Goal: Use online tool/utility: Utilize a website feature to perform a specific function

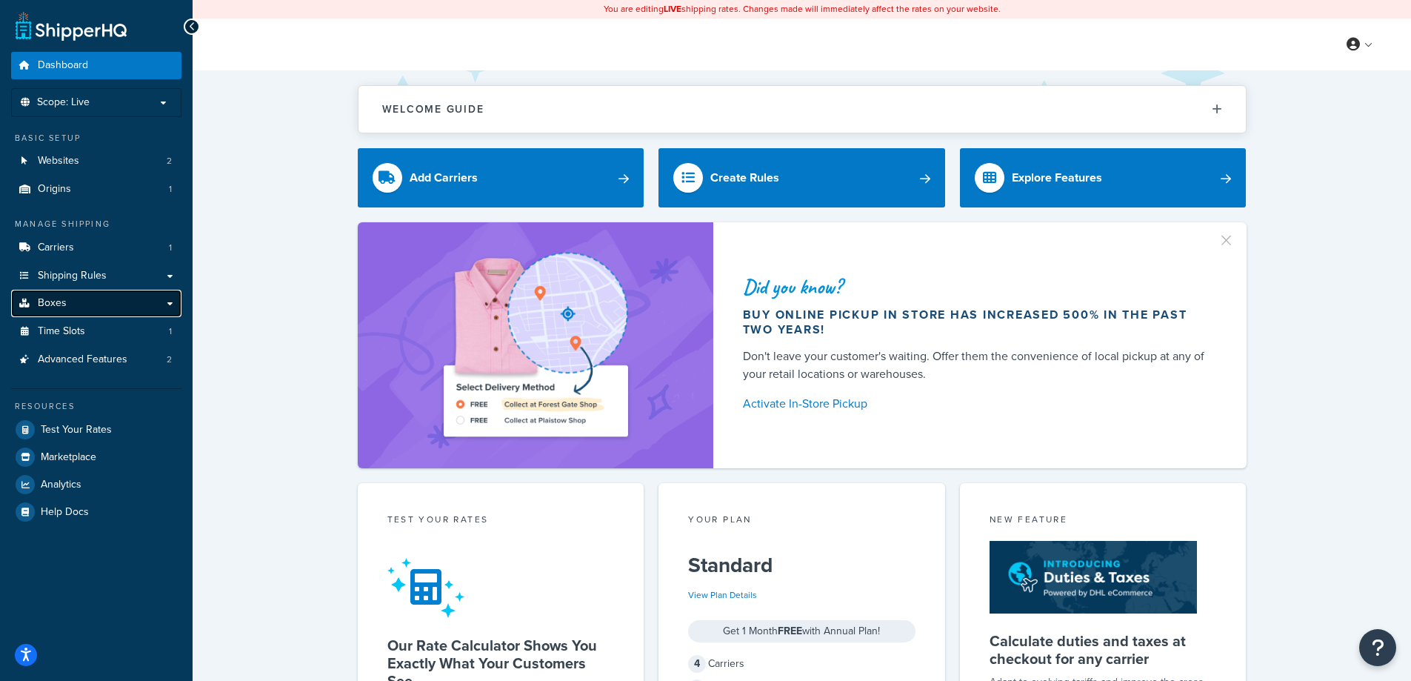
click at [66, 302] on link "Boxes" at bounding box center [96, 303] width 170 height 27
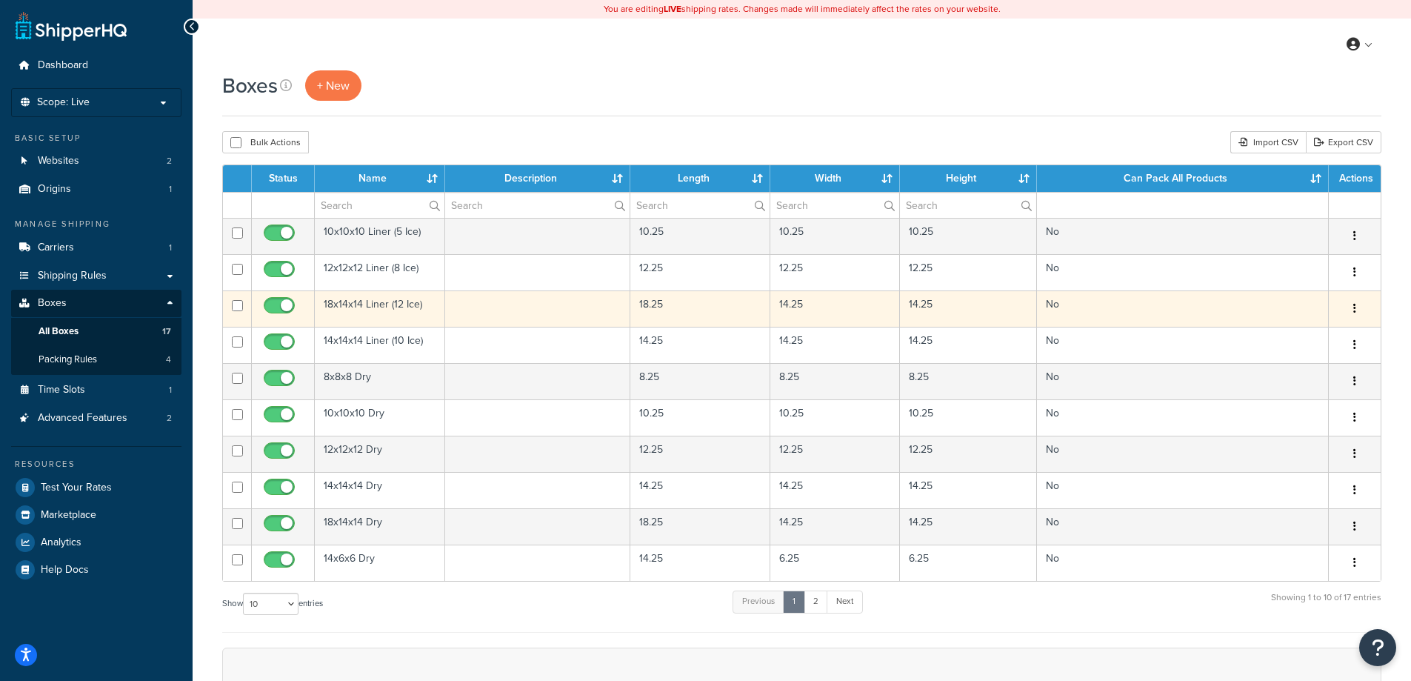
click at [1354, 306] on icon "button" at bounding box center [1354, 308] width 3 height 10
click at [1317, 333] on link "Edit" at bounding box center [1305, 336] width 117 height 30
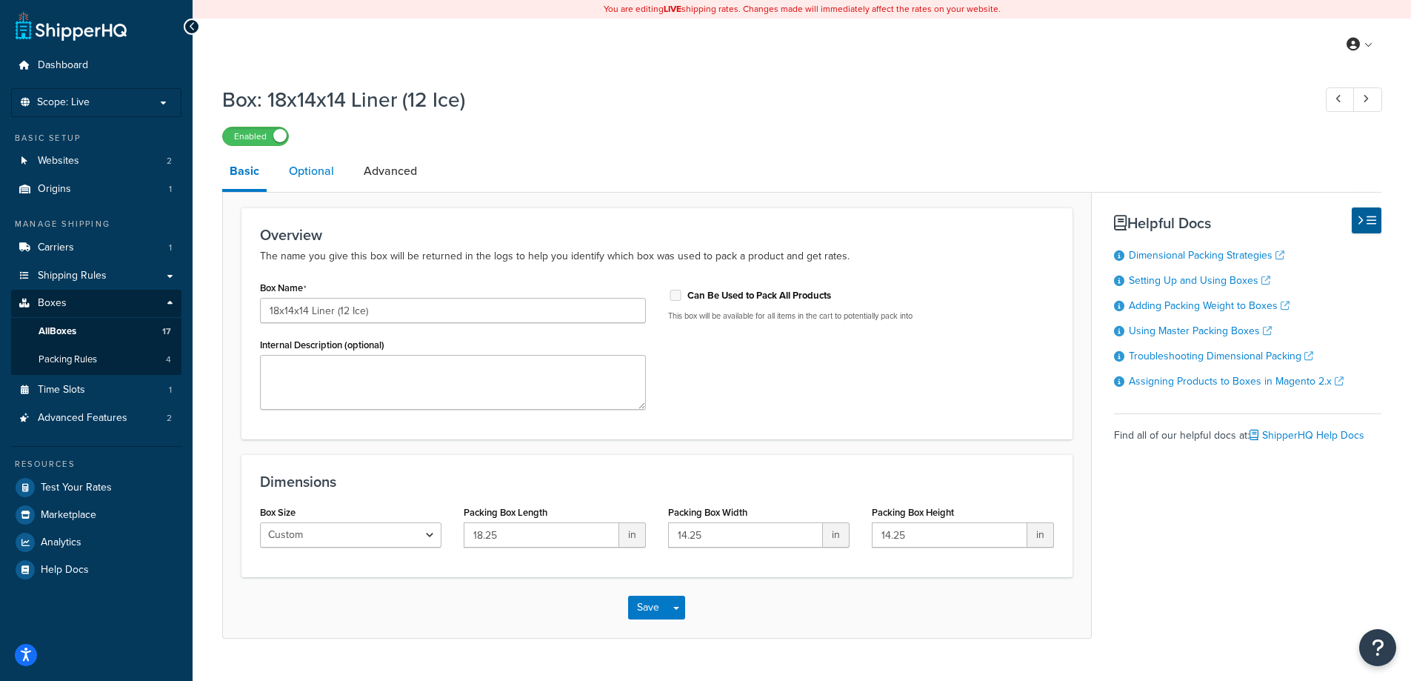
click at [317, 169] on link "Optional" at bounding box center [311, 171] width 60 height 36
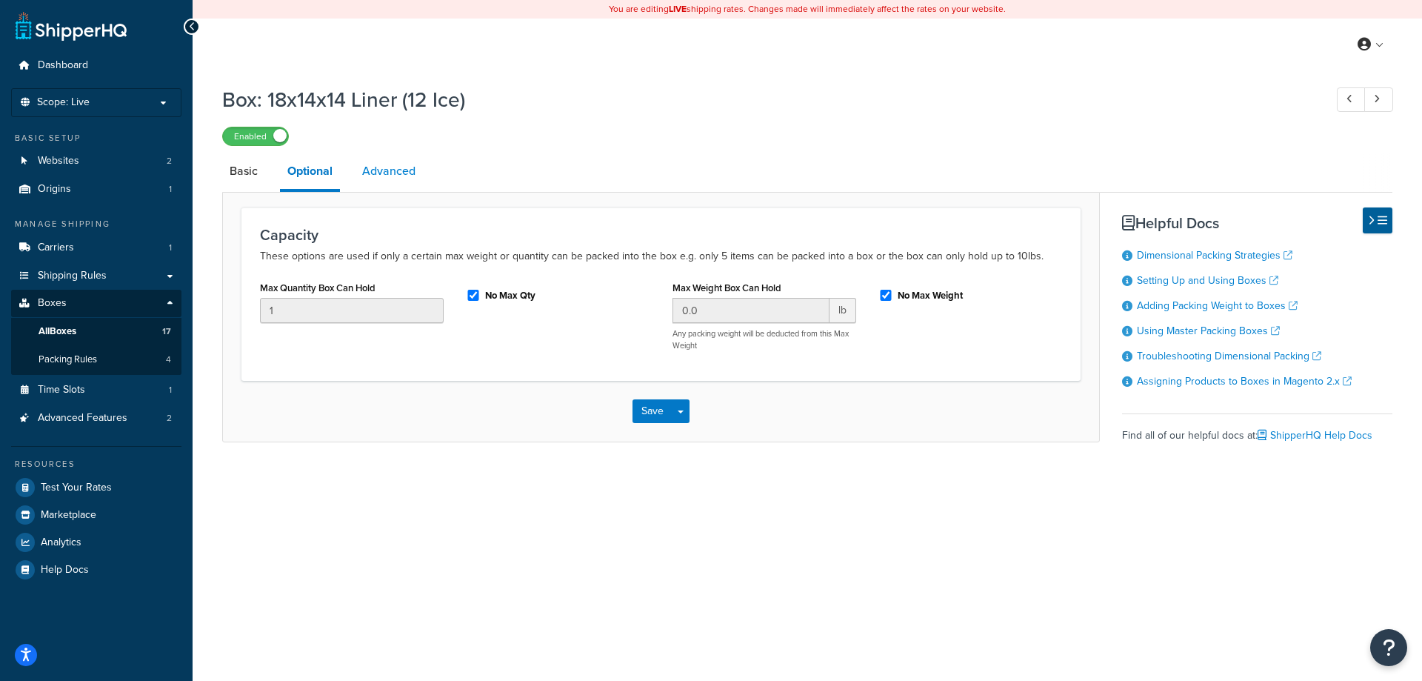
click at [392, 168] on link "Advanced" at bounding box center [389, 171] width 68 height 36
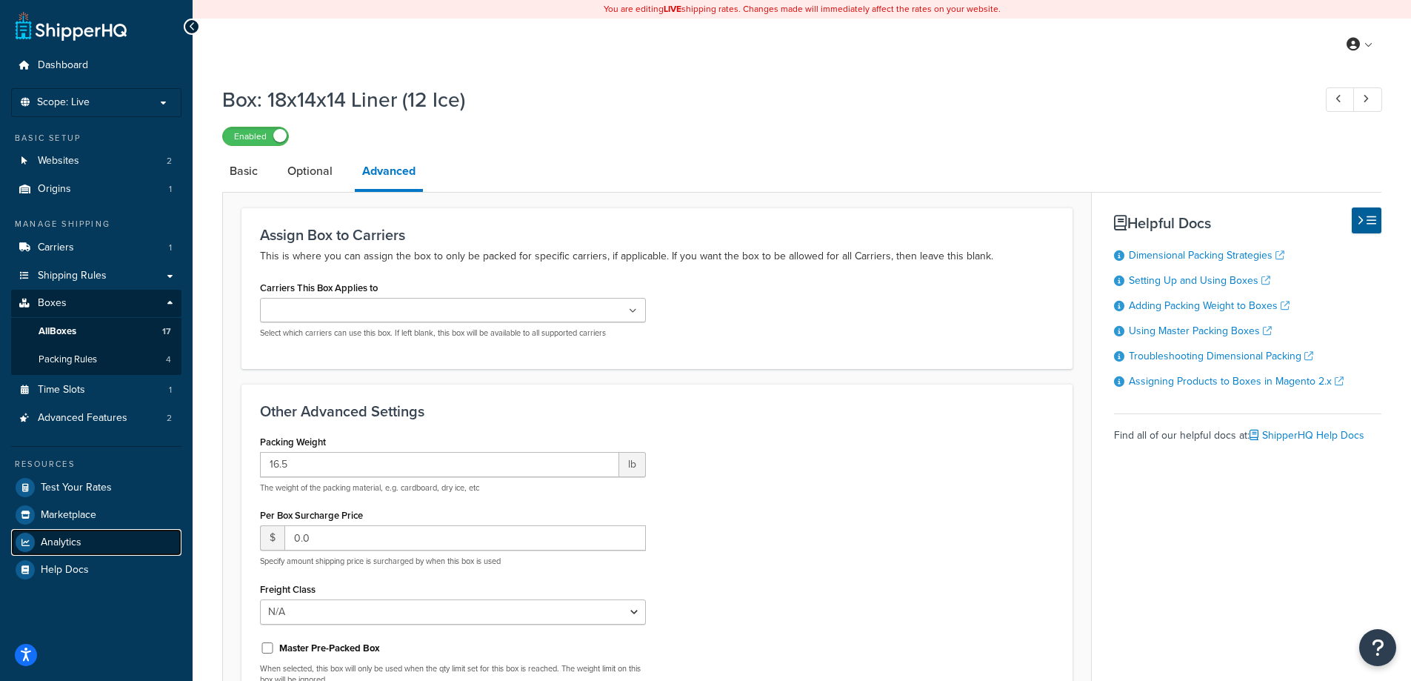
click at [63, 549] on link "Analytics" at bounding box center [96, 542] width 170 height 27
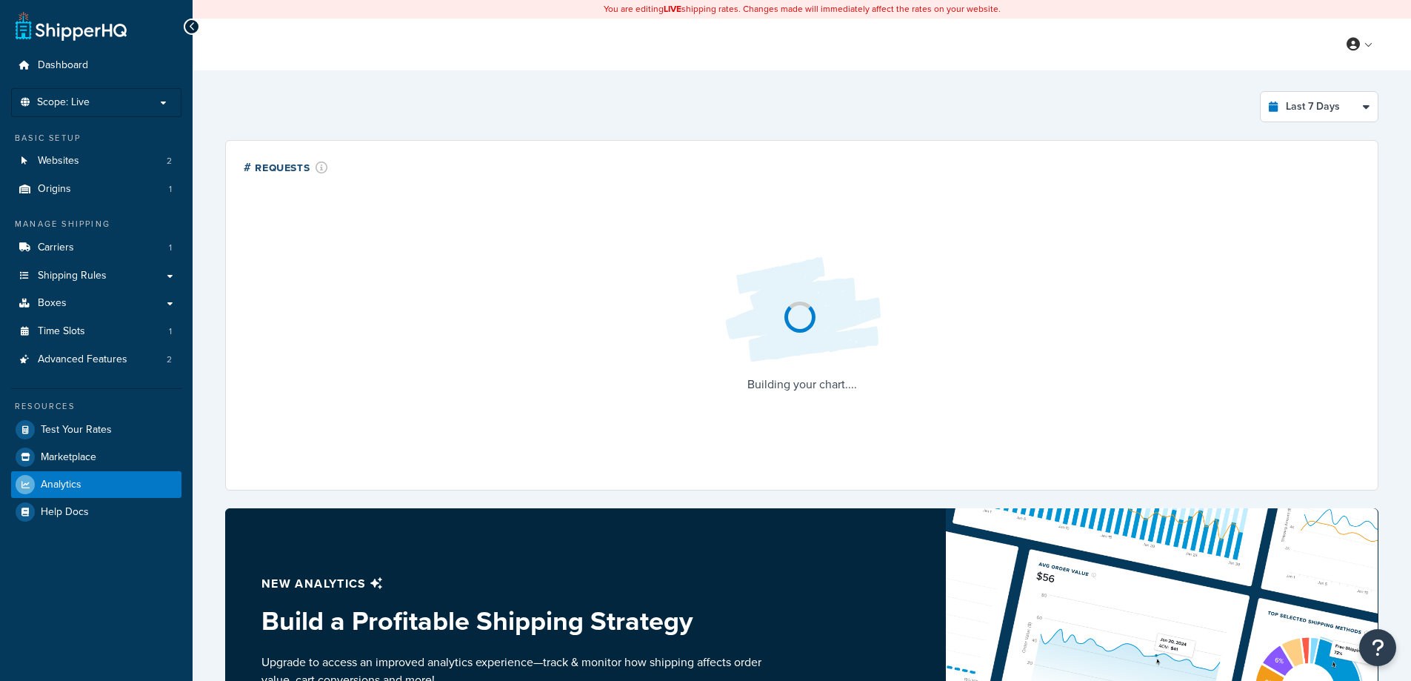
select select "last_7_days"
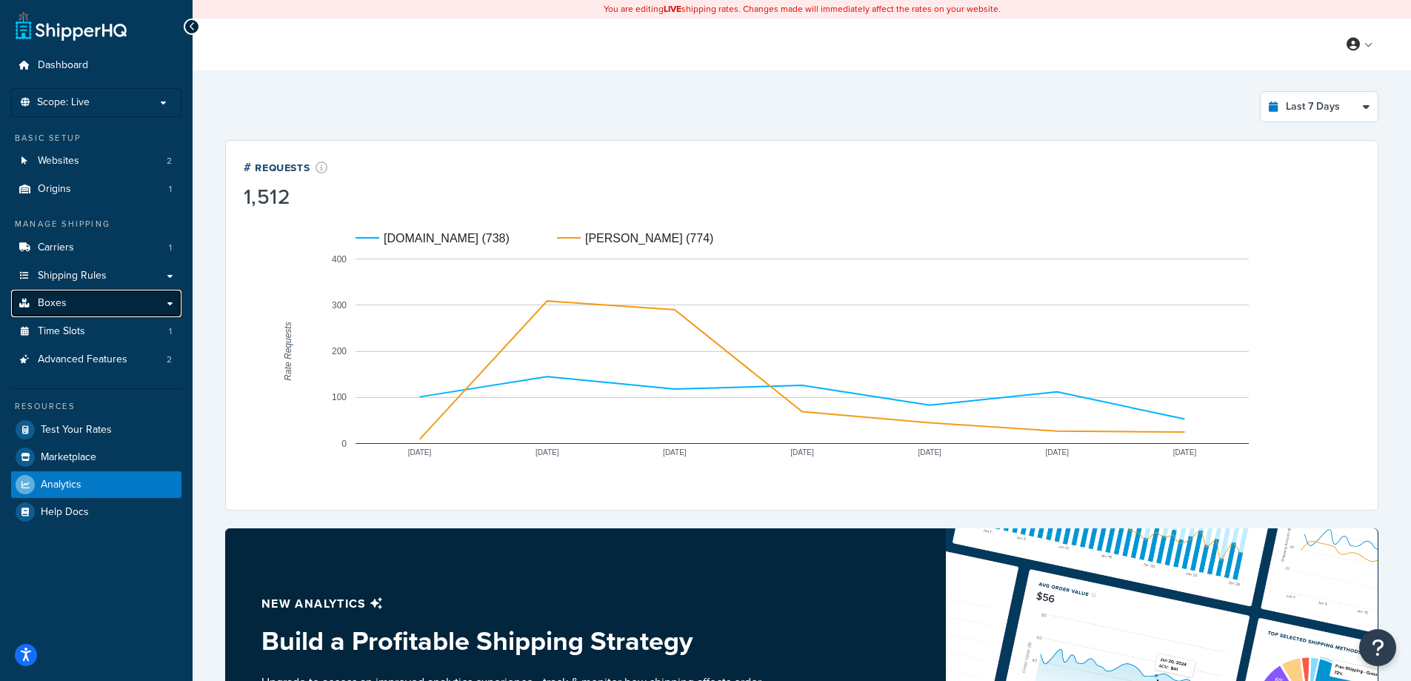
click at [56, 304] on span "Boxes" at bounding box center [52, 303] width 29 height 13
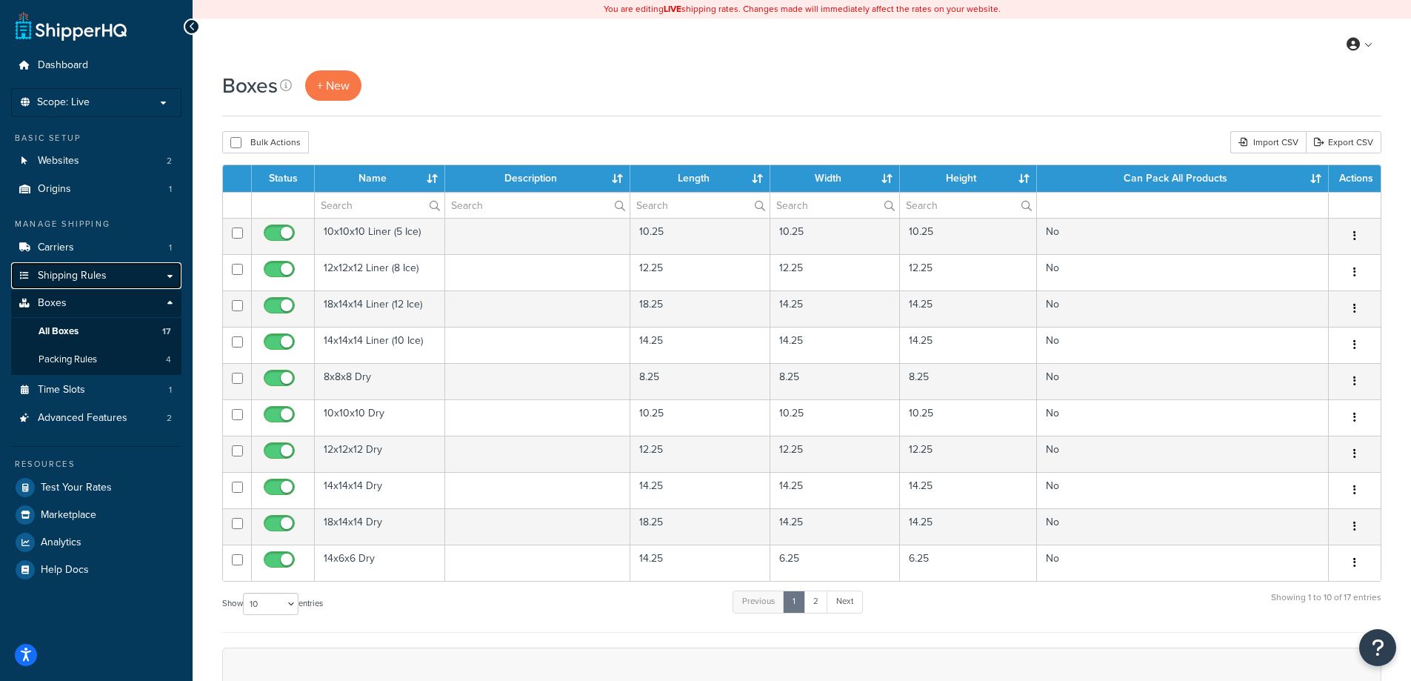
click at [61, 277] on span "Shipping Rules" at bounding box center [72, 276] width 69 height 13
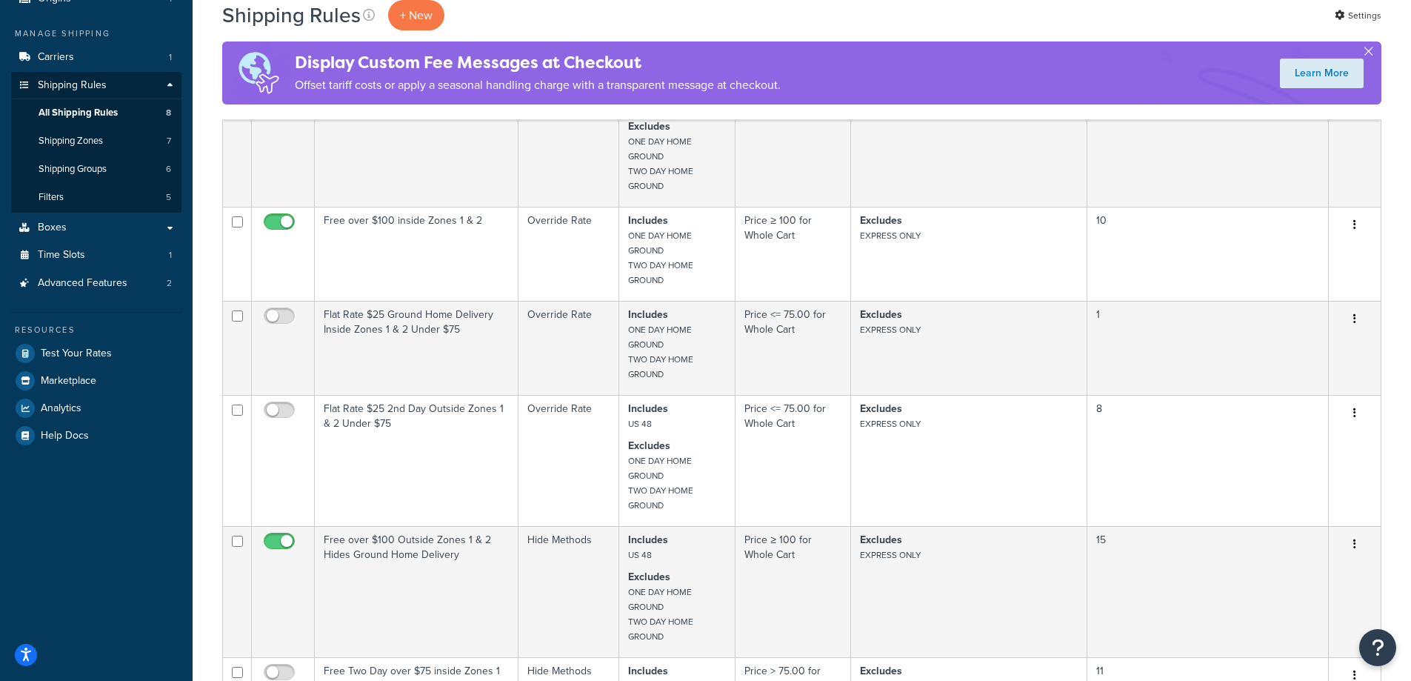
scroll to position [222, 0]
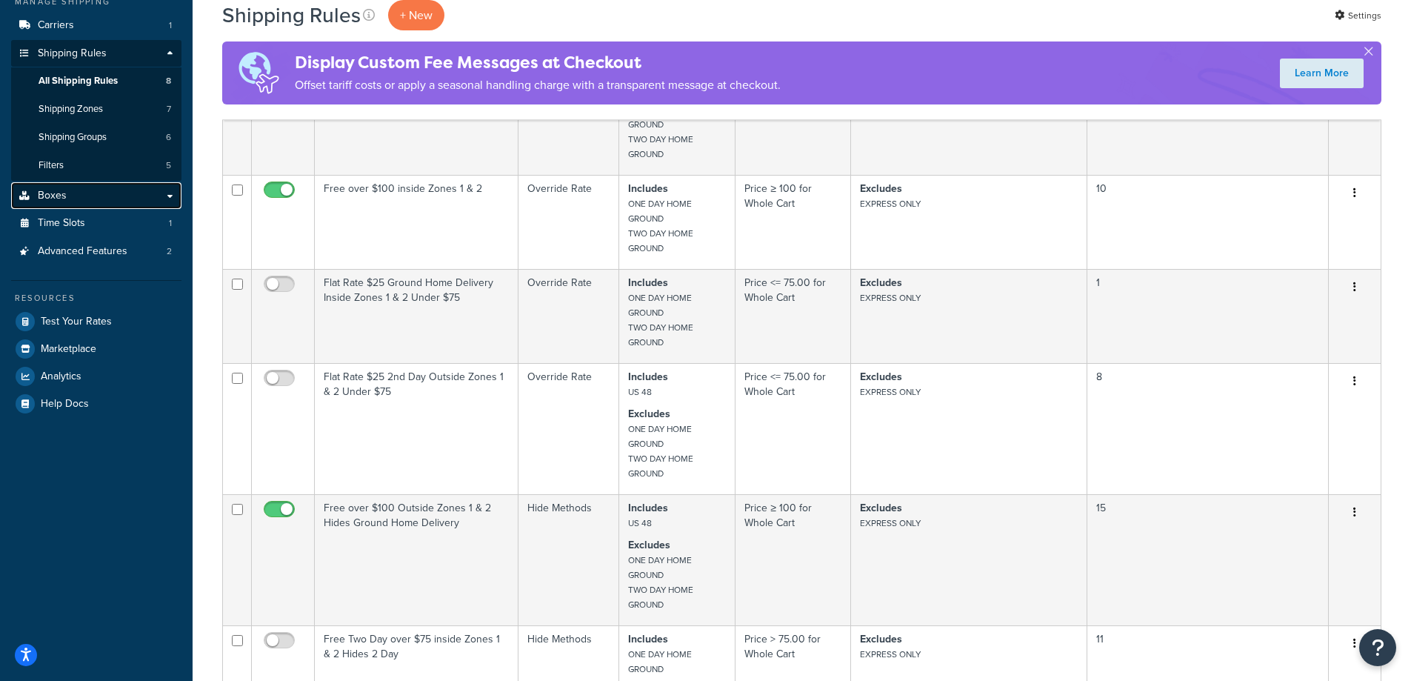
click at [54, 197] on span "Boxes" at bounding box center [52, 196] width 29 height 13
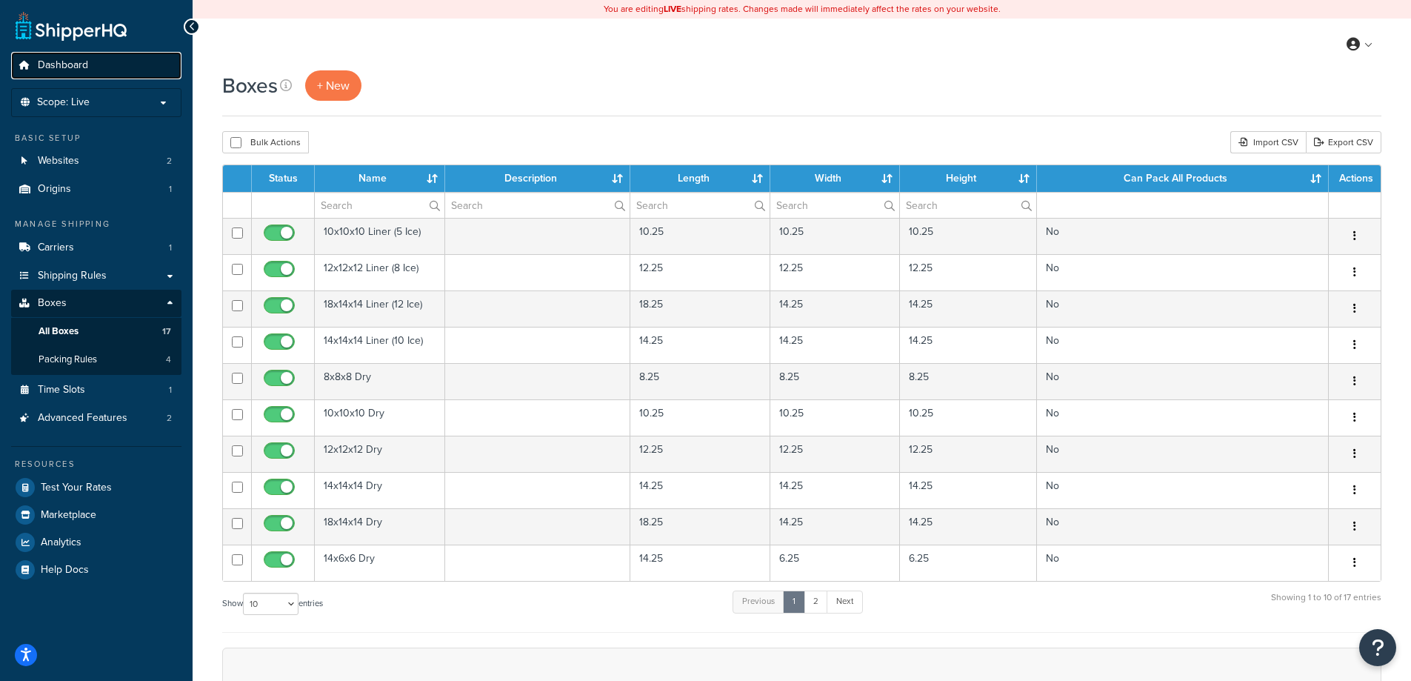
click at [84, 61] on span "Dashboard" at bounding box center [63, 65] width 50 height 13
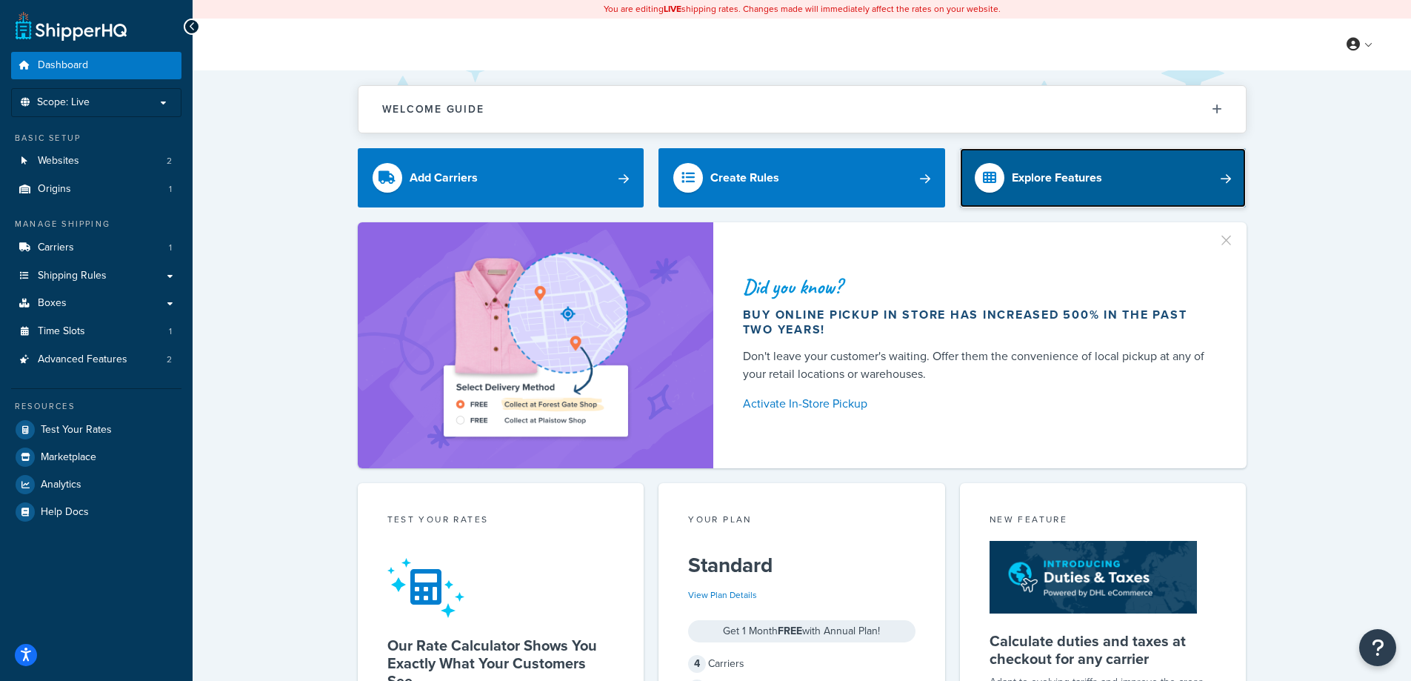
click at [1057, 180] on div "Explore Features" at bounding box center [1057, 177] width 90 height 21
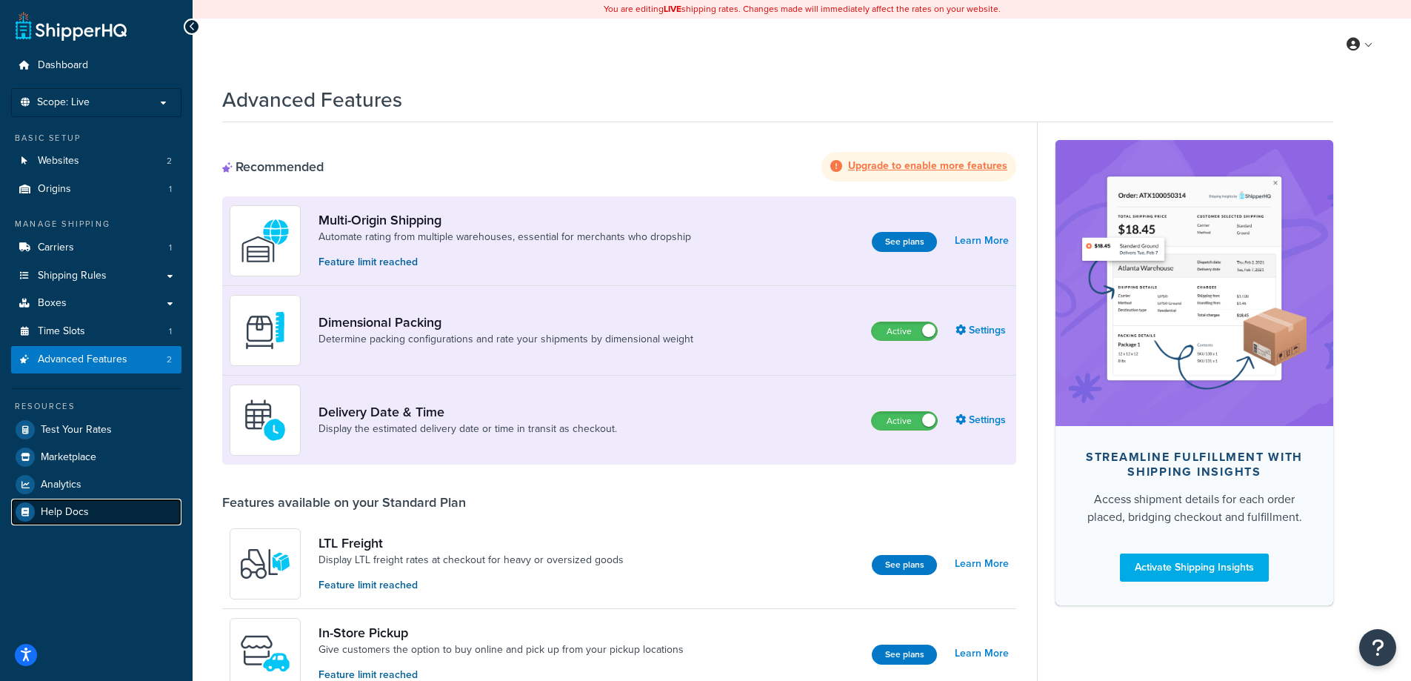
click at [44, 512] on span "Help Docs" at bounding box center [65, 512] width 48 height 13
click at [93, 426] on span "Test Your Rates" at bounding box center [76, 430] width 71 height 13
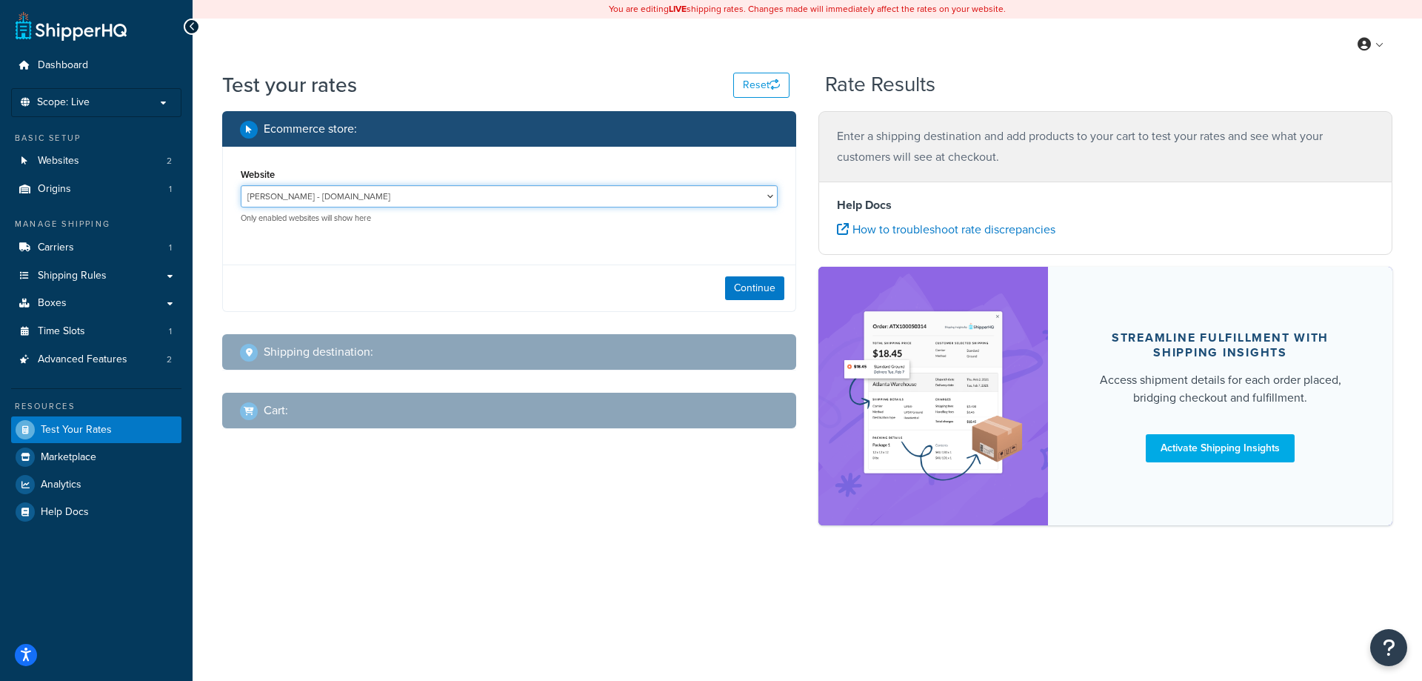
click at [491, 195] on select "José Andrés - www.joseandresfoods.com www.gourmetdash.com - www.gourmetdash.com" at bounding box center [509, 196] width 537 height 22
select select "e1b5d8f6a1fcda357c7160b765a6d72e"
click at [241, 185] on select "José Andrés - www.joseandresfoods.com www.gourmetdash.com - www.gourmetdash.com" at bounding box center [509, 196] width 537 height 22
click at [754, 281] on button "Continue" at bounding box center [754, 288] width 59 height 24
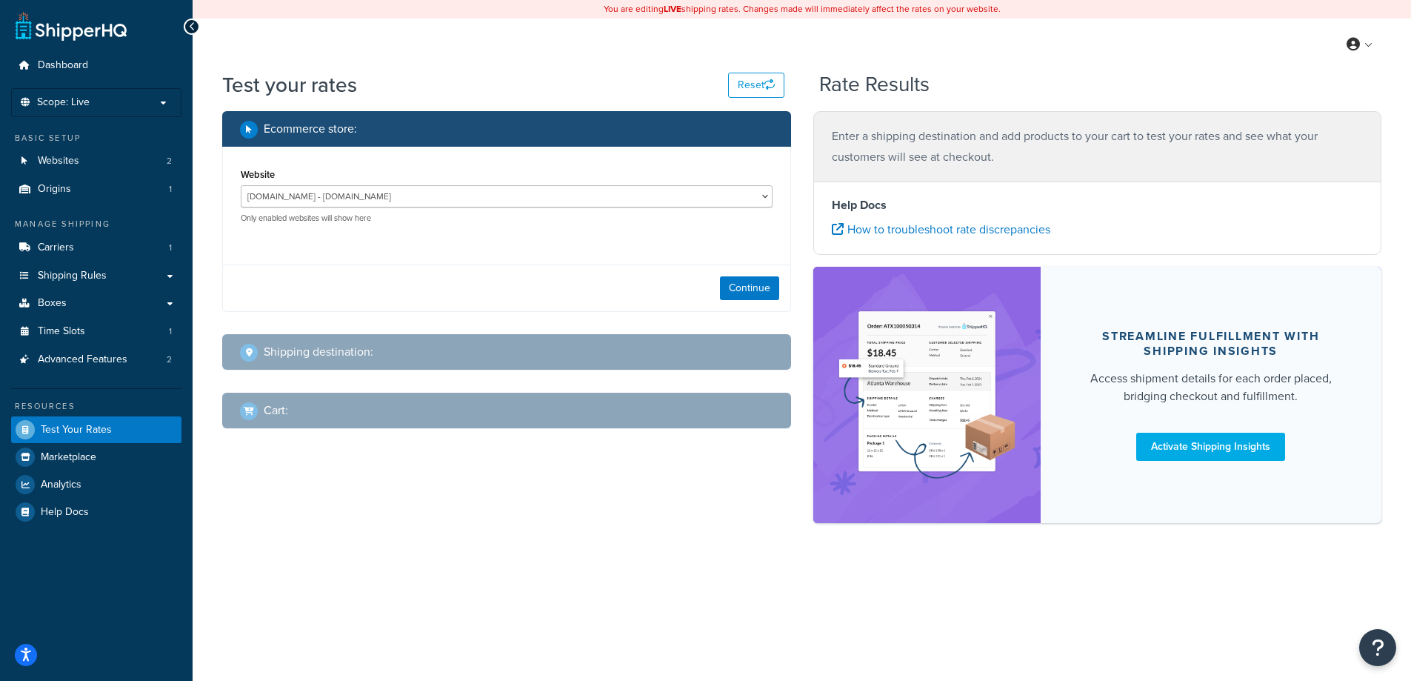
select select "TX"
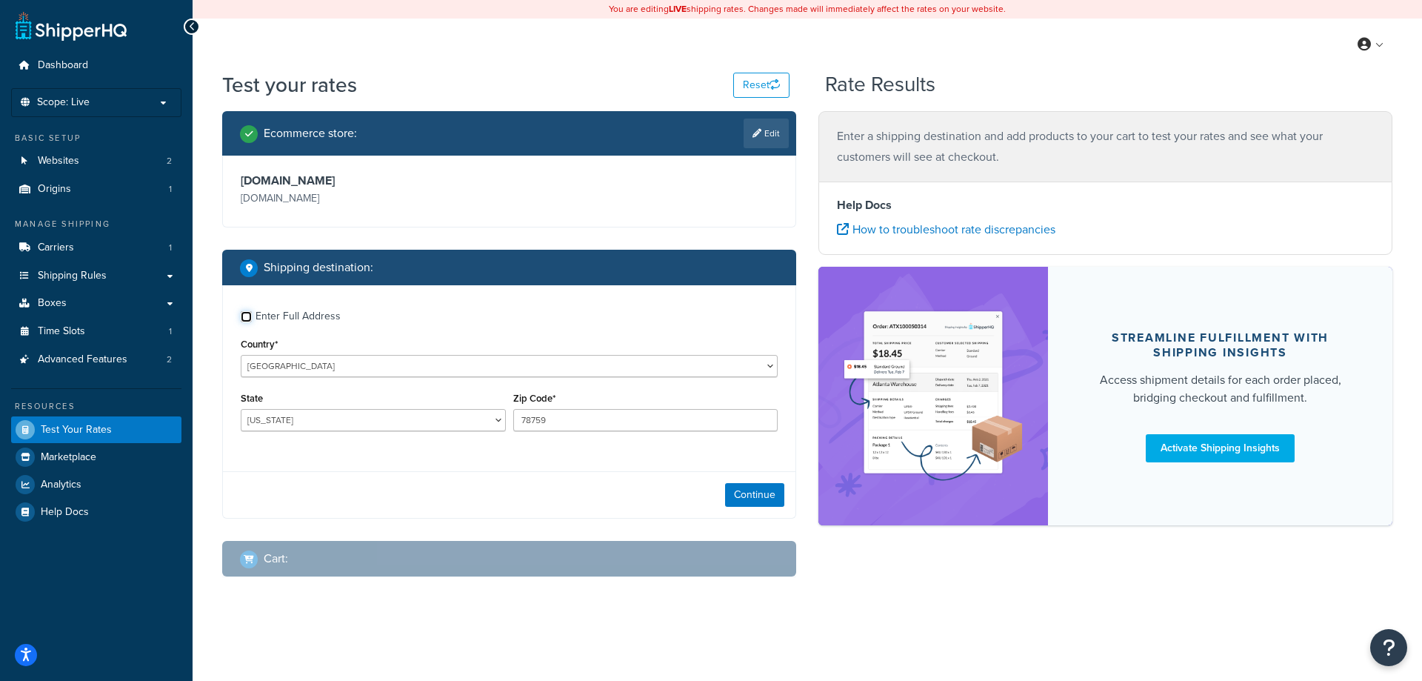
click at [246, 318] on input "Enter Full Address" at bounding box center [246, 316] width 11 height 11
checkbox input "true"
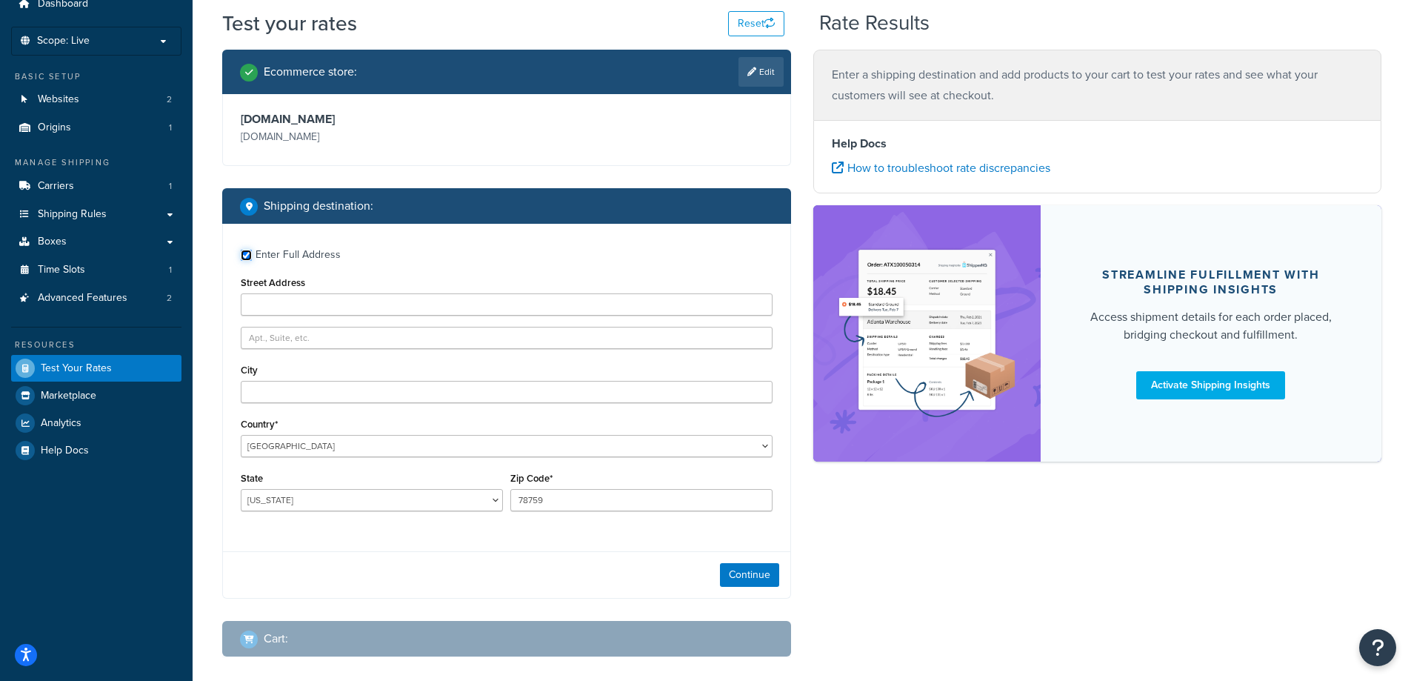
scroll to position [61, 0]
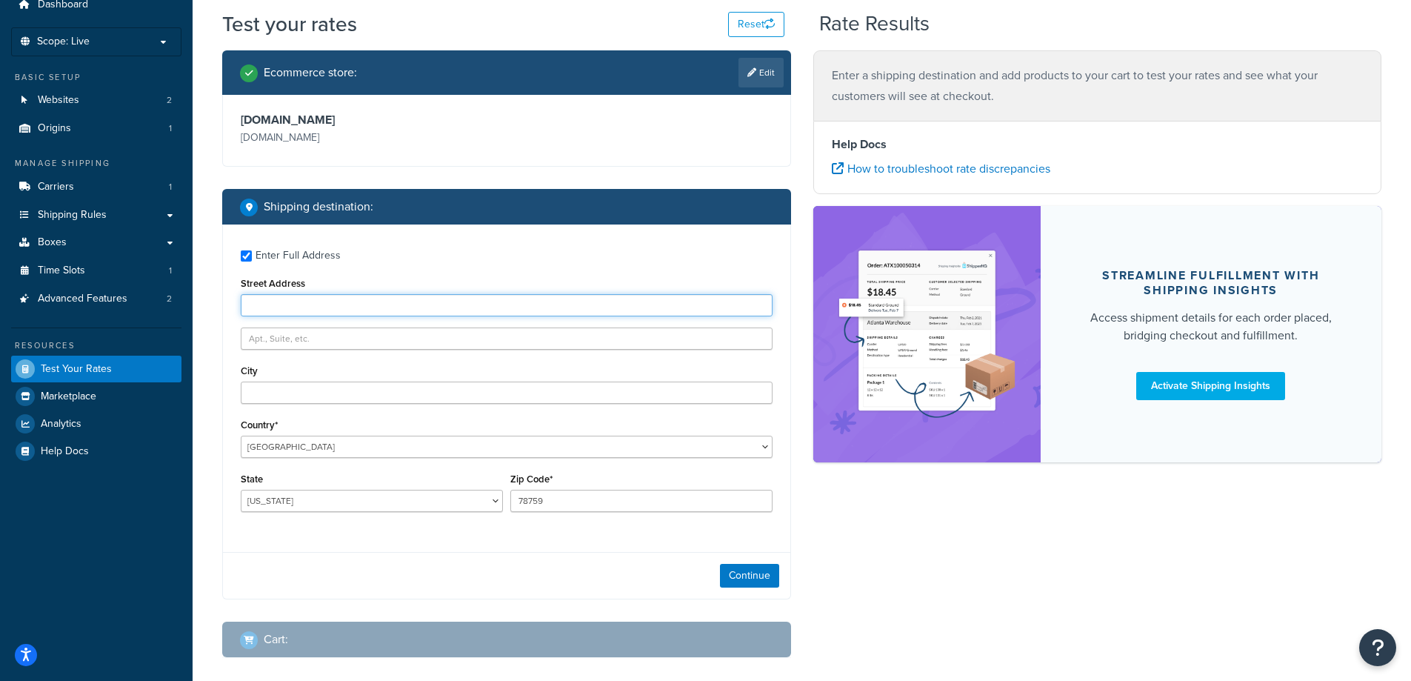
click at [509, 306] on input "Street Address" at bounding box center [507, 305] width 532 height 22
paste input "659 Danbury rd"
type input "659 Danbury rd"
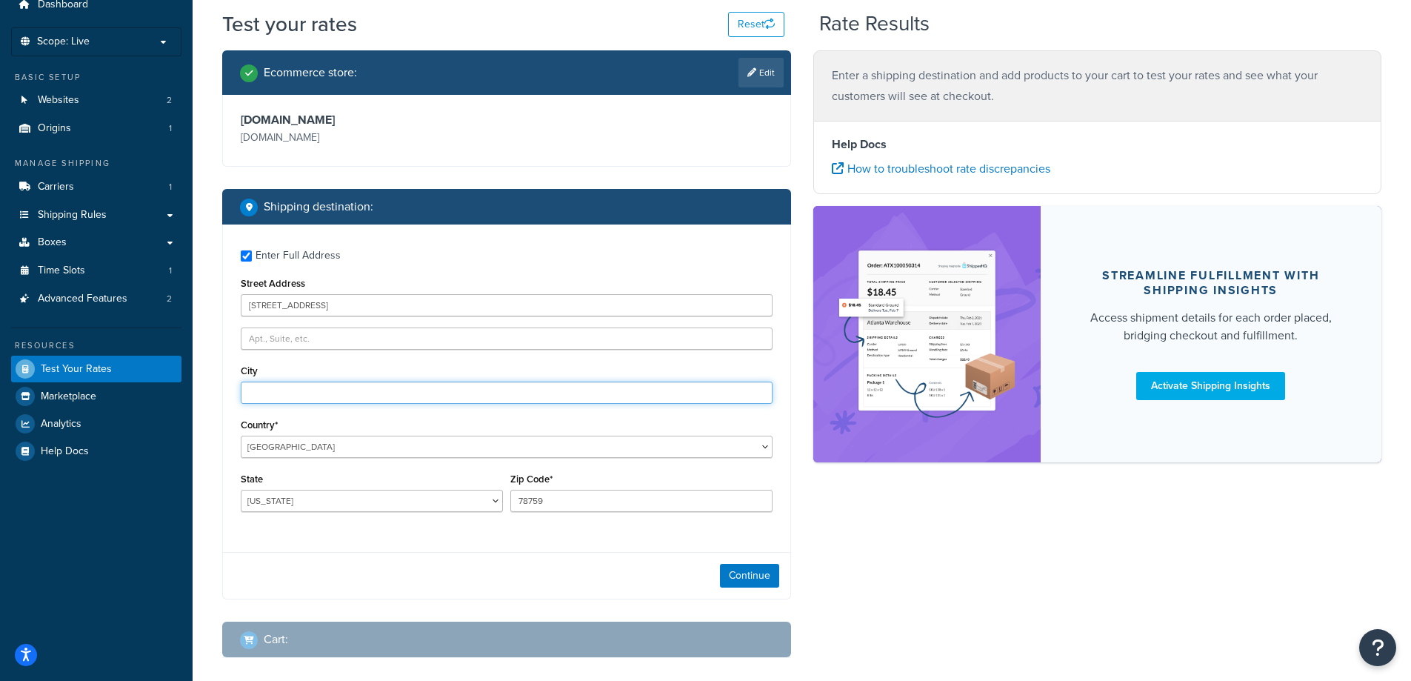
click at [463, 398] on input "City" at bounding box center [507, 392] width 532 height 22
paste input "Wilton"
type input "Wilton"
click at [328, 504] on select "Alabama Alaska American Samoa Arizona Arkansas Armed Forces Americas Armed Forc…" at bounding box center [372, 500] width 262 height 22
select select "CT"
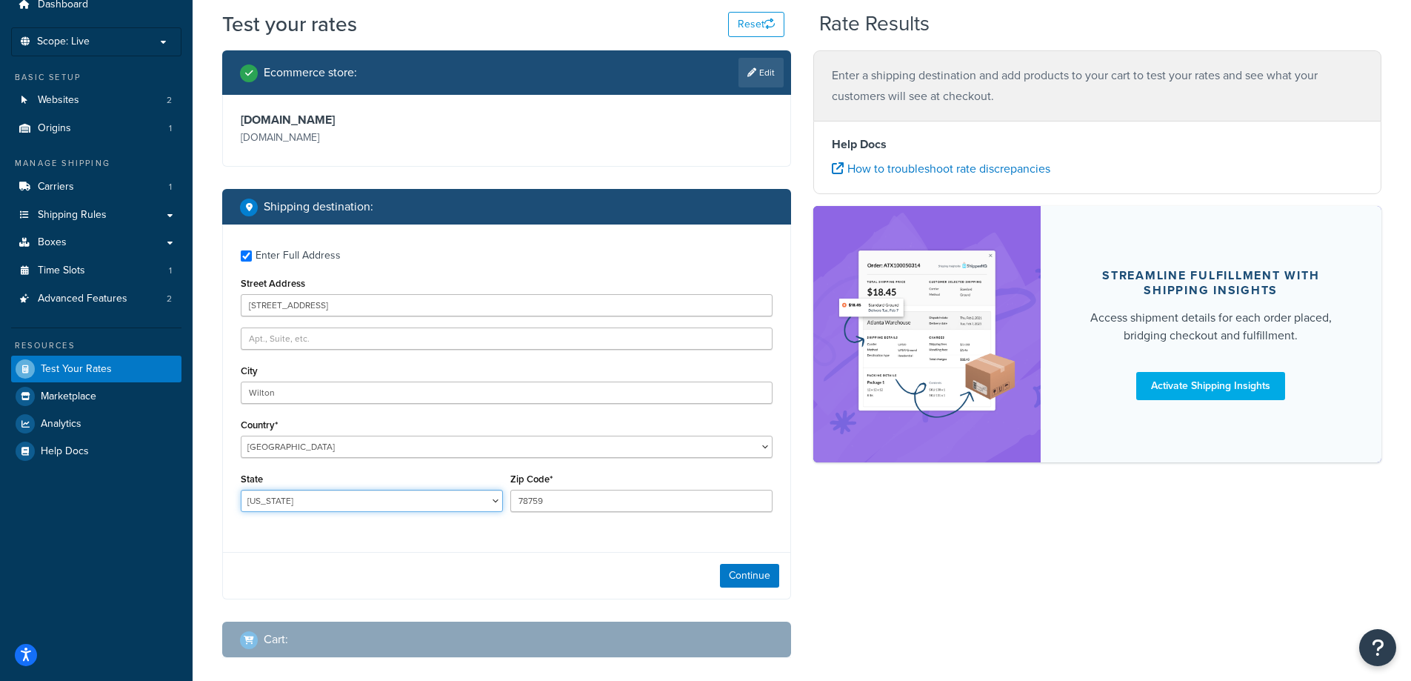
click at [241, 490] on select "Alabama Alaska American Samoa Arizona Arkansas Armed Forces Americas Armed Forc…" at bounding box center [372, 500] width 262 height 22
drag, startPoint x: 569, startPoint y: 500, endPoint x: 509, endPoint y: 496, distance: 59.4
click at [510, 496] on input "78759" at bounding box center [641, 500] width 262 height 22
type input "06897"
click at [749, 578] on button "Continue" at bounding box center [749, 576] width 59 height 24
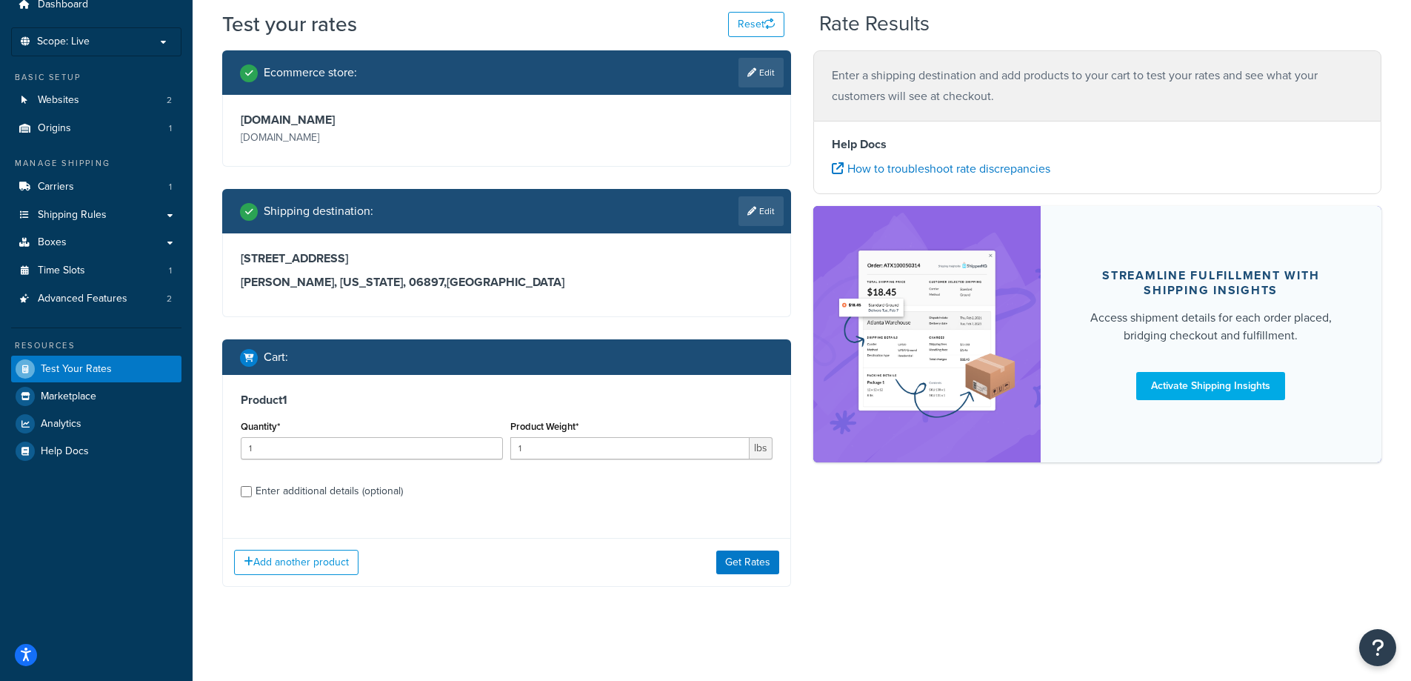
click at [307, 487] on div "Enter additional details (optional)" at bounding box center [328, 491] width 147 height 21
click at [252, 487] on input "Enter additional details (optional)" at bounding box center [246, 491] width 11 height 11
checkbox input "true"
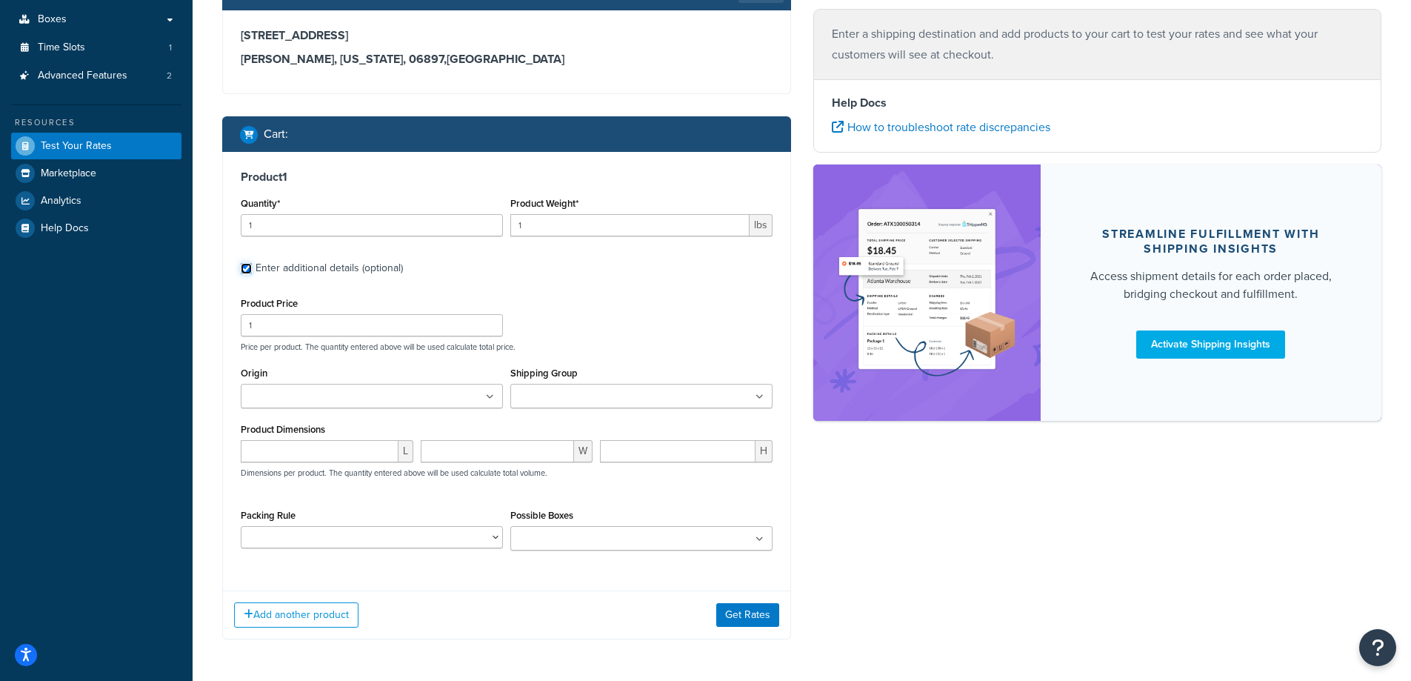
scroll to position [339, 0]
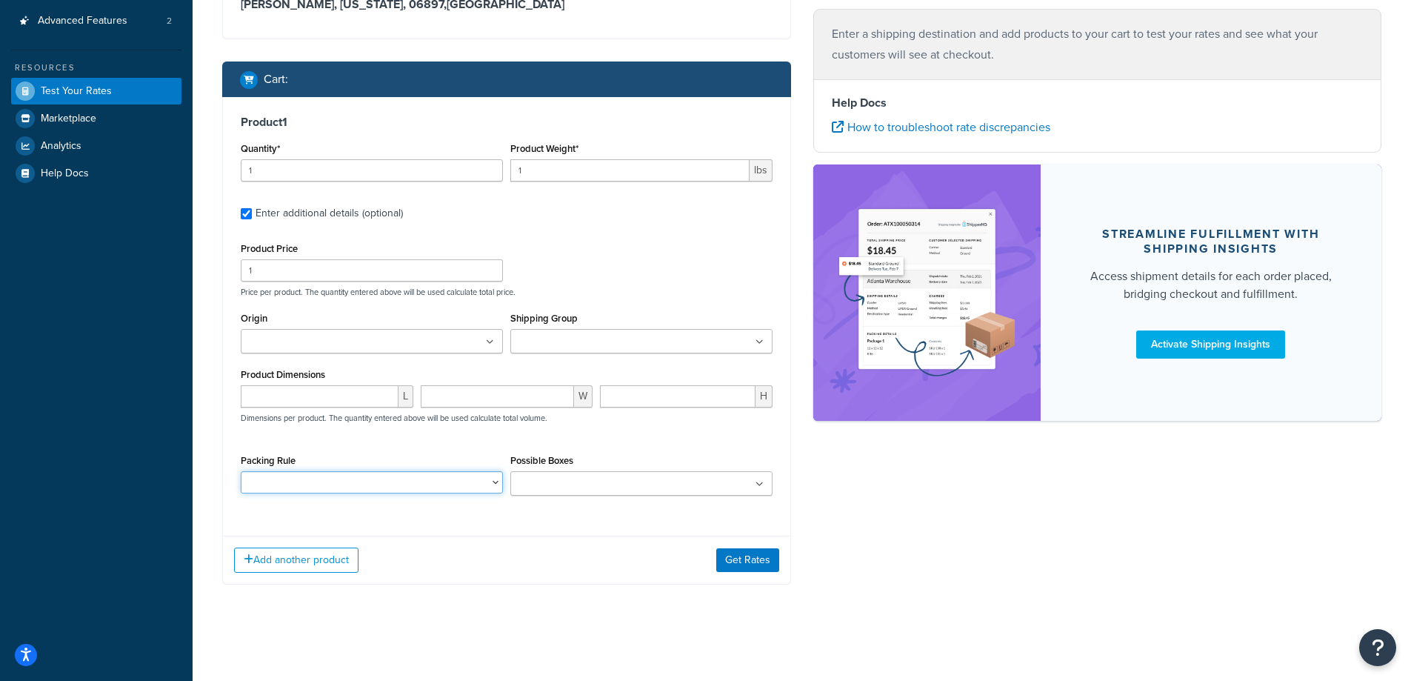
click at [489, 483] on select "CAVIAR EXPRESS ONLY NON-PERISHABLE PERISHABLE" at bounding box center [372, 482] width 262 height 22
select select "55181"
click at [241, 472] on select "CAVIAR EXPRESS ONLY NON-PERISHABLE PERISHABLE" at bounding box center [372, 482] width 262 height 22
click at [762, 554] on button "Get Rates" at bounding box center [747, 560] width 63 height 24
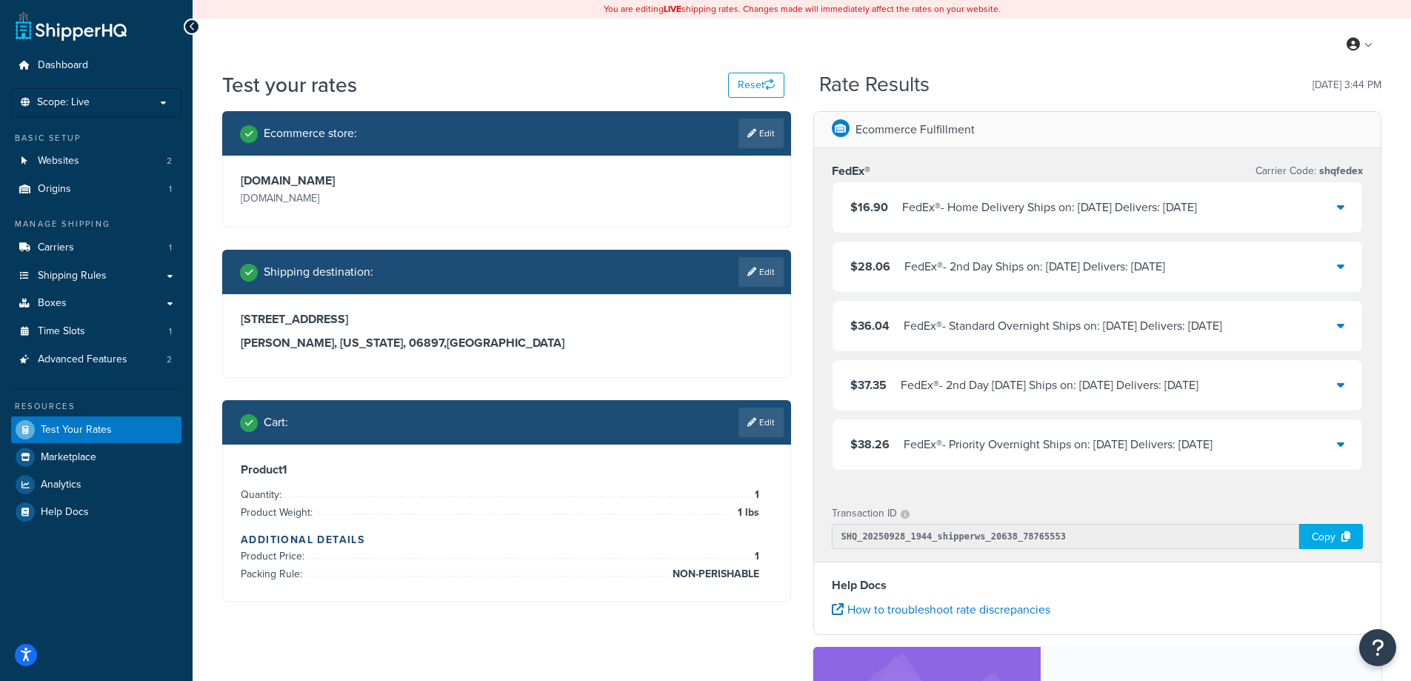
scroll to position [74, 0]
